Goal: Information Seeking & Learning: Learn about a topic

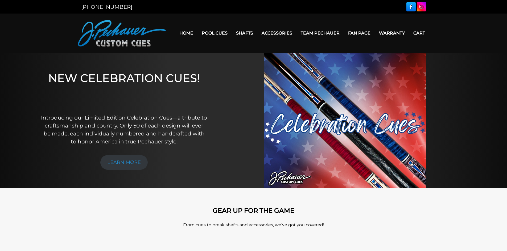
click at [324, 34] on link "Team Pechauer" at bounding box center [319, 33] width 47 height 14
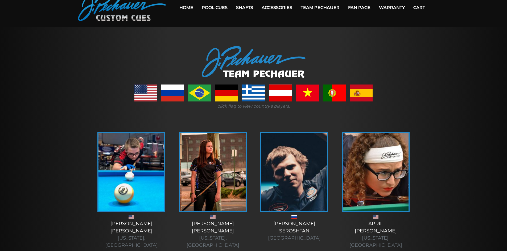
scroll to position [27, 0]
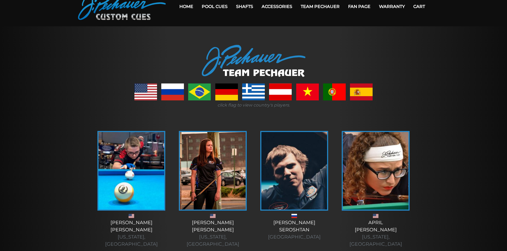
click at [144, 91] on link at bounding box center [145, 92] width 23 height 17
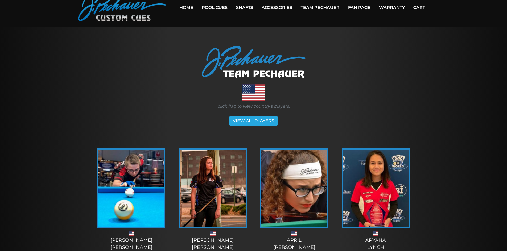
scroll to position [27, 0]
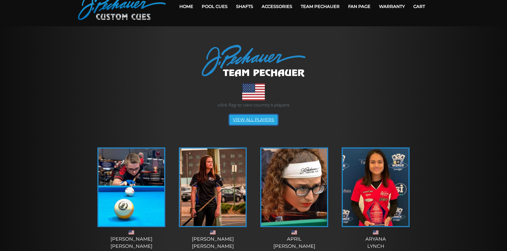
click at [268, 122] on link "VIEW ALL PLAYERS" at bounding box center [253, 120] width 48 height 10
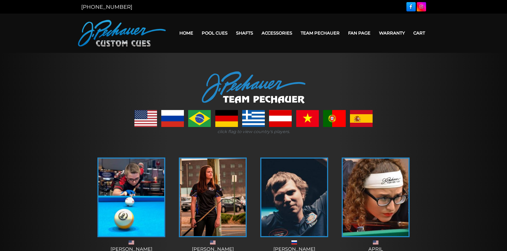
click at [143, 118] on link at bounding box center [145, 118] width 23 height 17
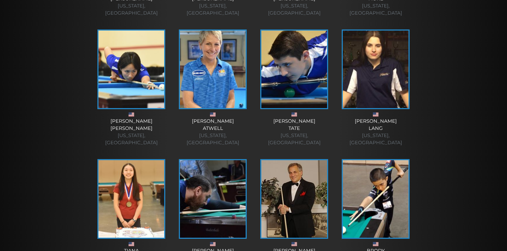
scroll to position [401, 0]
